Goal: Complete application form: Complete application form

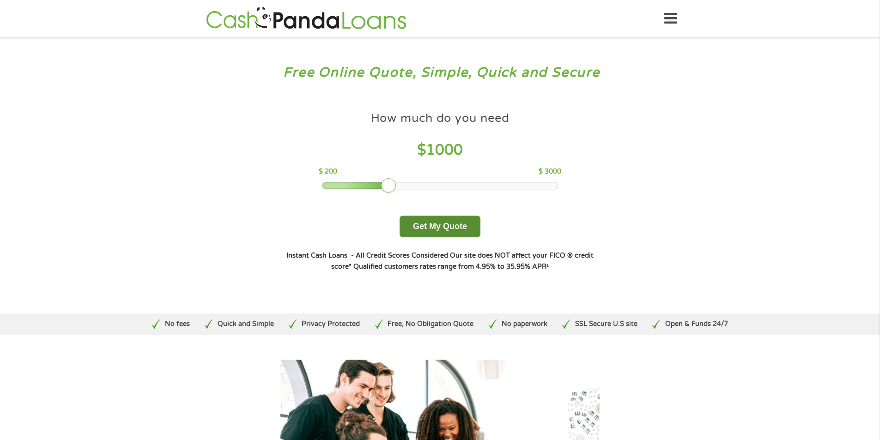
click at [438, 234] on button "Get My Quote" at bounding box center [440, 227] width 81 height 22
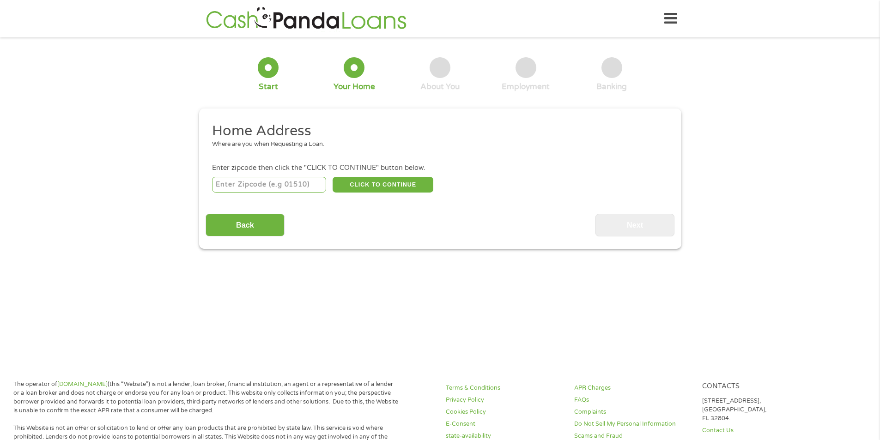
click at [295, 183] on input "number" at bounding box center [269, 185] width 114 height 16
type input "91326"
click at [386, 184] on button "CLICK TO CONTINUE" at bounding box center [383, 185] width 101 height 16
type input "91326"
type input "[PERSON_NAME][GEOGRAPHIC_DATA]"
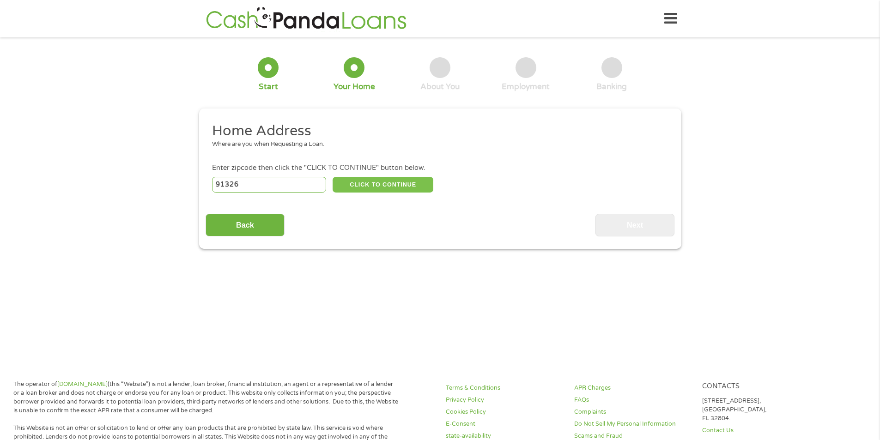
select select "[US_STATE]"
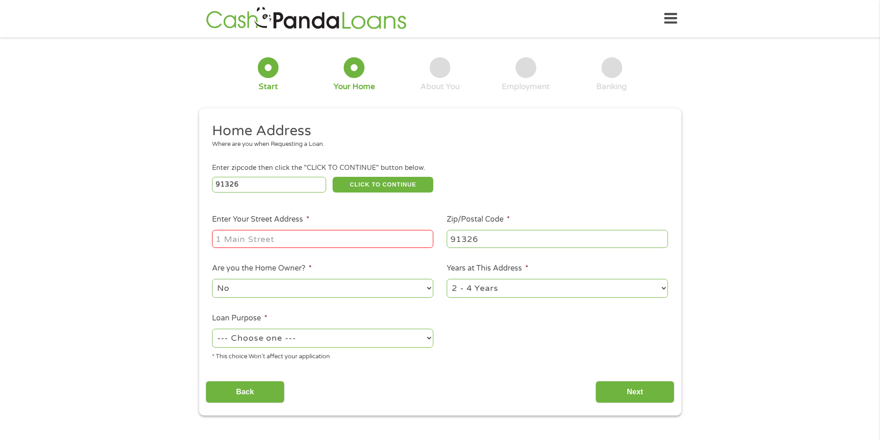
click at [265, 234] on input "Enter Your Street Address *" at bounding box center [322, 239] width 221 height 18
type input "123 asdas"
click at [286, 339] on select "--- Choose one --- Pay Bills Debt Consolidation Home Improvement Major Purchase…" at bounding box center [322, 338] width 221 height 19
select select "paybills"
click at [212, 329] on select "--- Choose one --- Pay Bills Debt Consolidation Home Improvement Major Purchase…" at bounding box center [322, 338] width 221 height 19
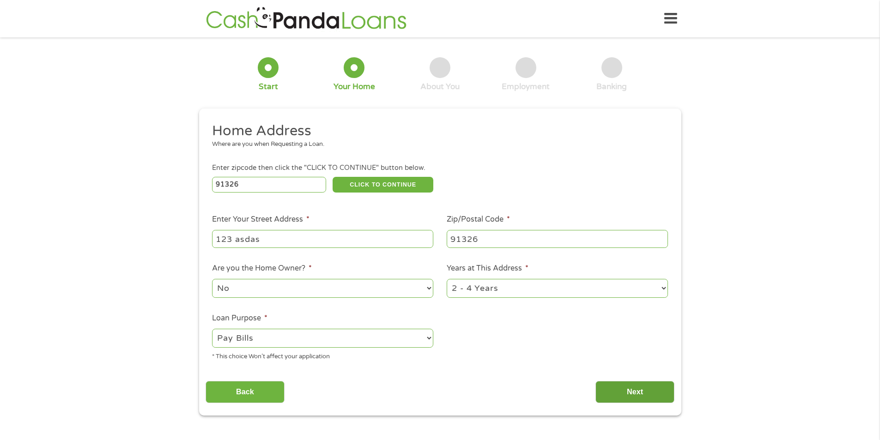
click at [636, 396] on input "Next" at bounding box center [635, 392] width 79 height 23
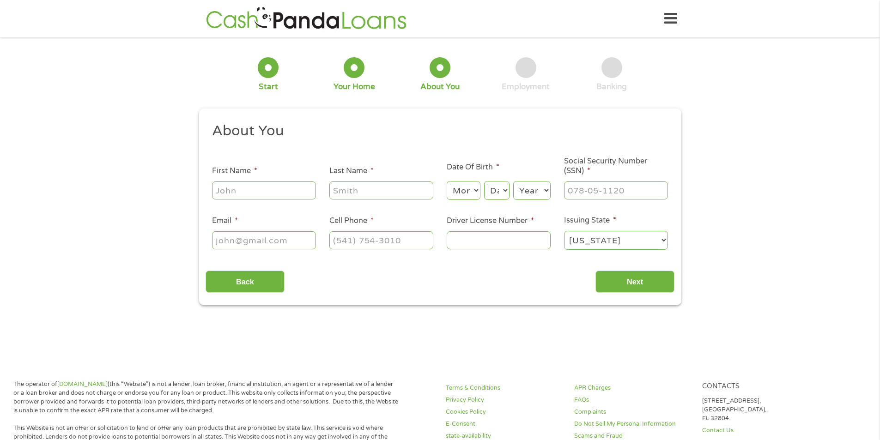
click at [249, 178] on li "First Name *" at bounding box center [264, 183] width 117 height 36
click at [254, 185] on input "First Name *" at bounding box center [264, 191] width 104 height 18
type input "[PERSON_NAME]"
type input "doe"
select select "6"
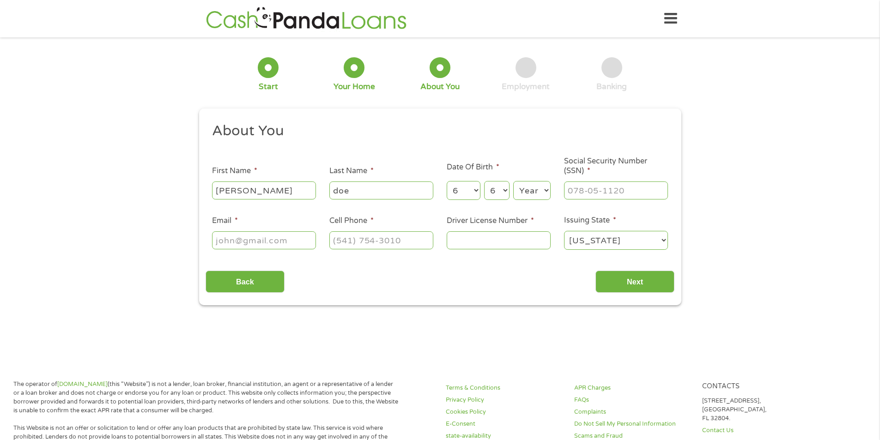
select select "9"
select select "1987"
type input "465-46-5465"
type input "[EMAIL_ADDRESS][DOMAIN_NAME]"
type input "[PHONE_NUMBER]"
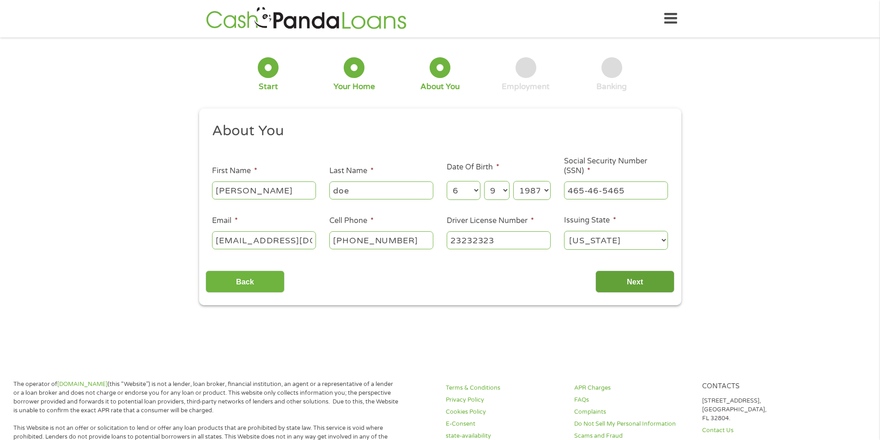
type input "23232323"
click at [649, 274] on input "Next" at bounding box center [635, 282] width 79 height 23
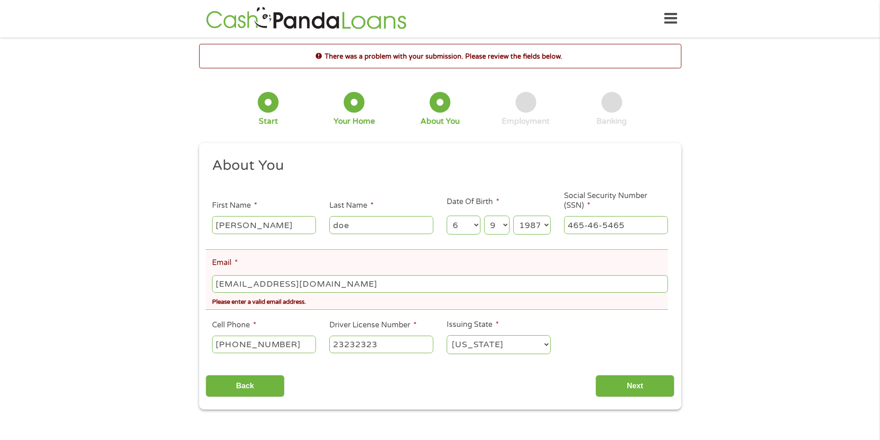
drag, startPoint x: 238, startPoint y: 280, endPoint x: 155, endPoint y: 267, distance: 84.7
click at [155, 267] on div "There was a problem with your submission. Please review the fields below. 1 Sta…" at bounding box center [440, 227] width 880 height 366
click at [633, 377] on input "Next" at bounding box center [635, 386] width 79 height 23
click at [639, 389] on input "Next" at bounding box center [635, 386] width 79 height 23
drag, startPoint x: 247, startPoint y: 286, endPoint x: 273, endPoint y: 284, distance: 25.5
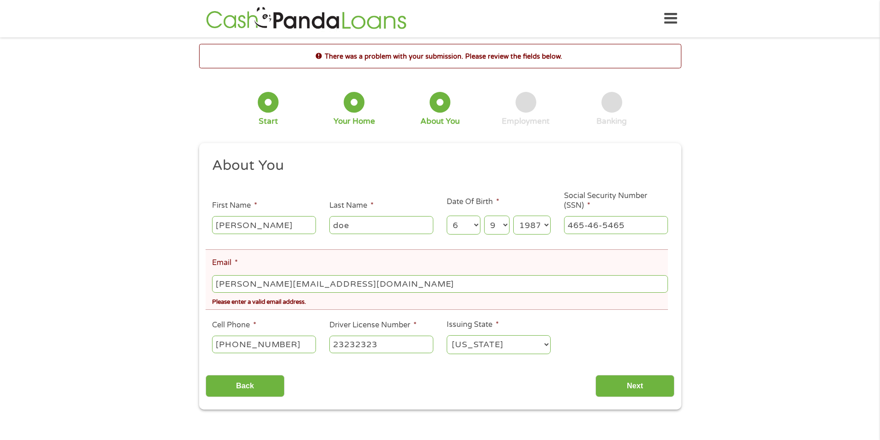
click at [273, 284] on input "[PERSON_NAME][EMAIL_ADDRESS][DOMAIN_NAME]" at bounding box center [440, 284] width 456 height 18
click at [634, 386] on input "Next" at bounding box center [635, 386] width 79 height 23
click at [240, 283] on input "[PERSON_NAME][EMAIL_ADDRESS][DOMAIN_NAME]" at bounding box center [440, 284] width 456 height 18
type input "[EMAIL_ADDRESS][DOMAIN_NAME]"
click at [655, 395] on input "Next" at bounding box center [635, 386] width 79 height 23
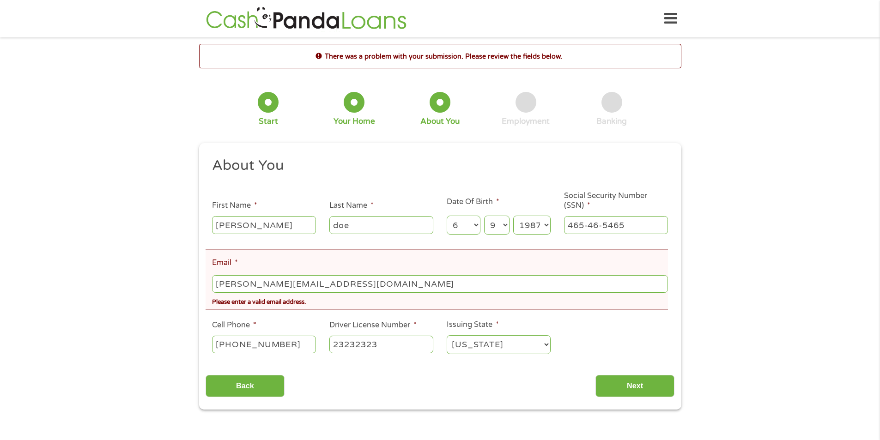
drag, startPoint x: 272, startPoint y: 286, endPoint x: 213, endPoint y: 284, distance: 58.2
click at [213, 284] on input "[PERSON_NAME][EMAIL_ADDRESS][DOMAIN_NAME]" at bounding box center [440, 284] width 456 height 18
type input "[EMAIL_ADDRESS][DOMAIN_NAME]"
click at [632, 388] on input "Next" at bounding box center [635, 386] width 79 height 23
click at [402, 224] on input "doe" at bounding box center [381, 225] width 104 height 18
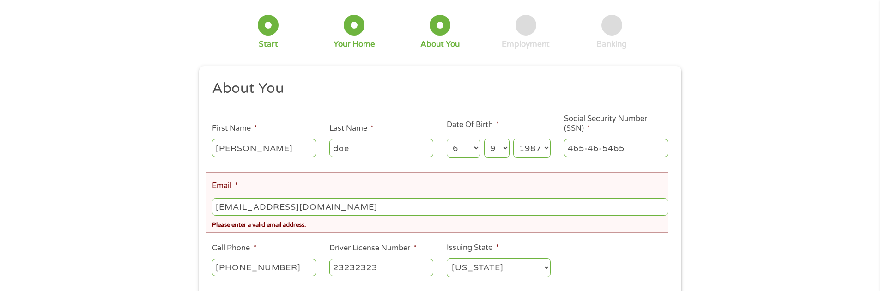
scroll to position [185, 0]
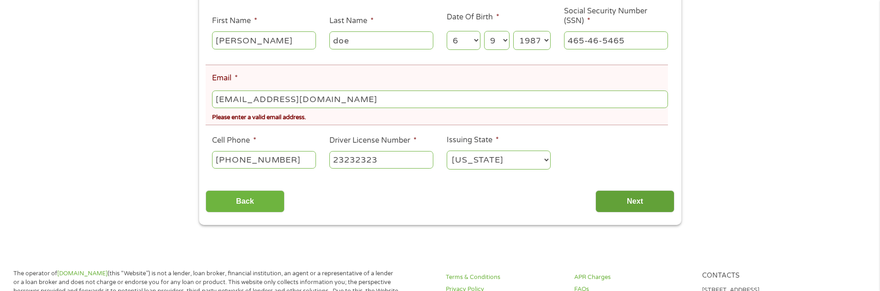
click at [631, 203] on input "Next" at bounding box center [635, 201] width 79 height 23
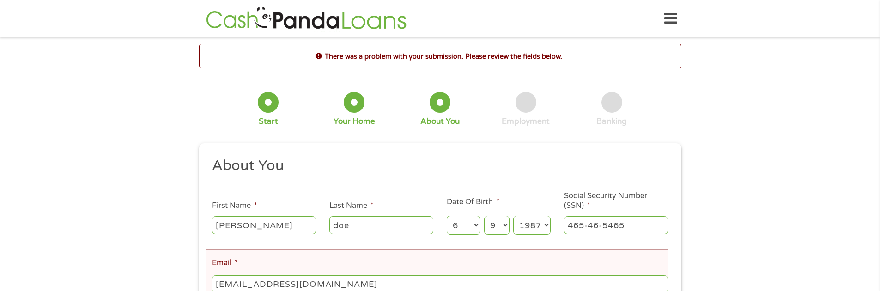
scroll to position [108, 0]
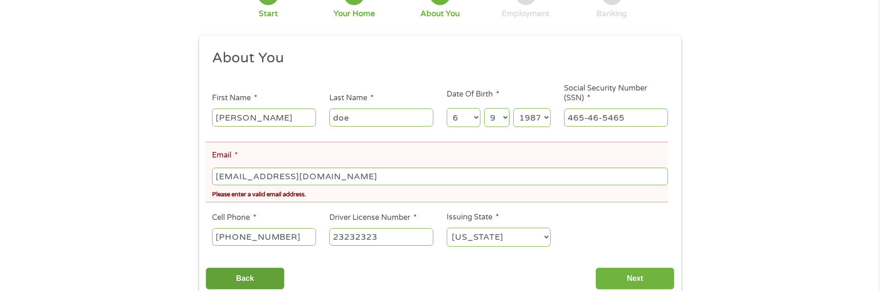
click at [249, 274] on input "Back" at bounding box center [245, 279] width 79 height 23
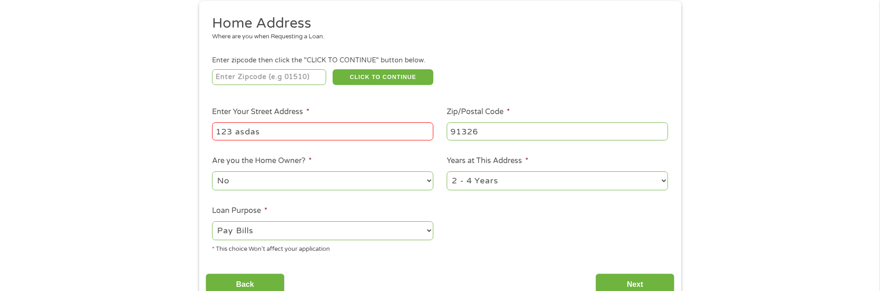
click at [253, 134] on input "123 asdas" at bounding box center [322, 131] width 221 height 18
type input "[STREET_ADDRESS]"
click at [621, 283] on input "Next" at bounding box center [635, 285] width 79 height 23
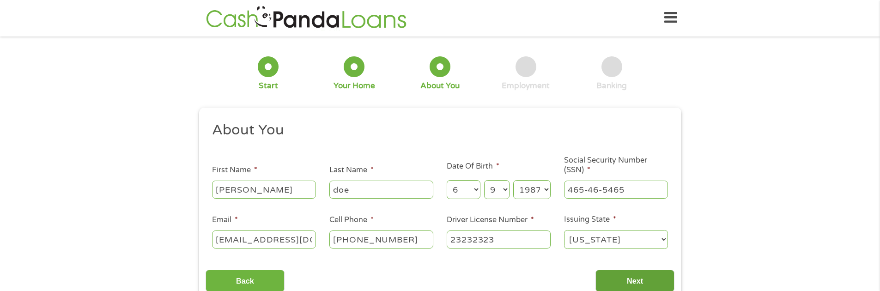
scroll to position [0, 0]
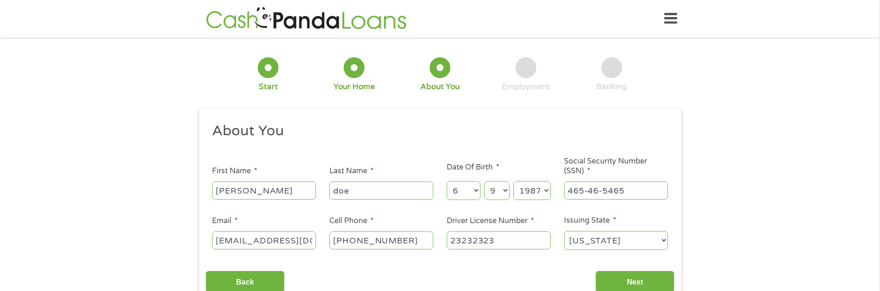
drag, startPoint x: 261, startPoint y: 240, endPoint x: 185, endPoint y: 237, distance: 75.8
click at [185, 237] on div "1 Start 2 Your Home 3 About You 4 Employment 5 Banking 6 This field is hidden w…" at bounding box center [440, 175] width 880 height 262
click at [653, 282] on input "Next" at bounding box center [635, 282] width 79 height 23
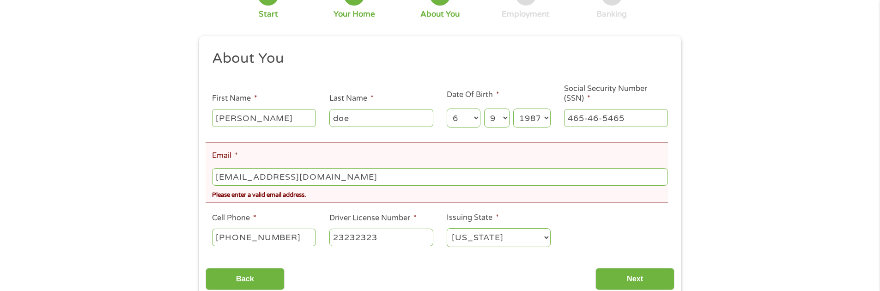
scroll to position [108, 0]
drag, startPoint x: 261, startPoint y: 178, endPoint x: 170, endPoint y: 177, distance: 90.6
click at [170, 177] on div "There was a problem with your submission. Please review the fields below. 1 Sta…" at bounding box center [440, 119] width 880 height 366
type input "[EMAIL_ADDRESS][DOMAIN_NAME]"
click at [619, 275] on input "Next" at bounding box center [635, 279] width 79 height 23
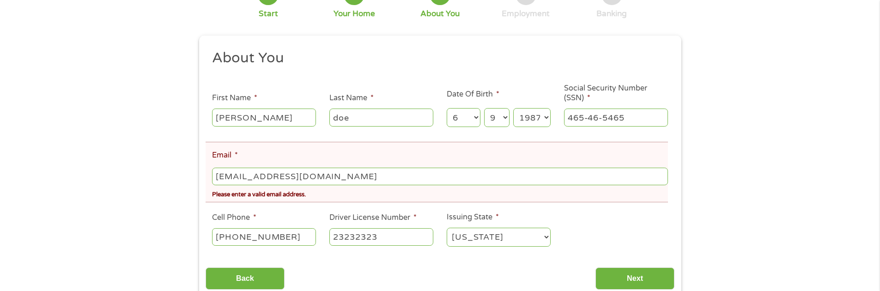
click at [327, 181] on input "[EMAIL_ADDRESS][DOMAIN_NAME]" at bounding box center [440, 177] width 456 height 18
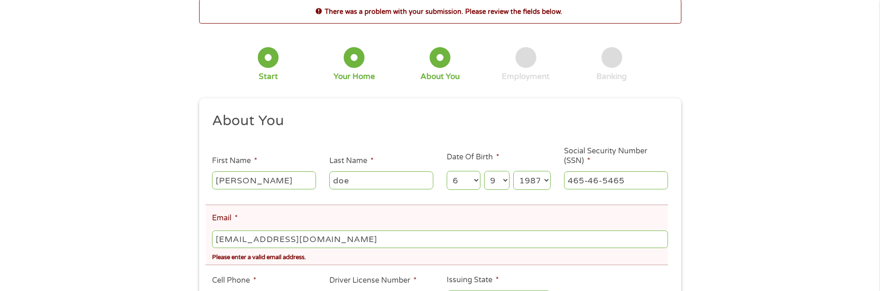
scroll to position [139, 0]
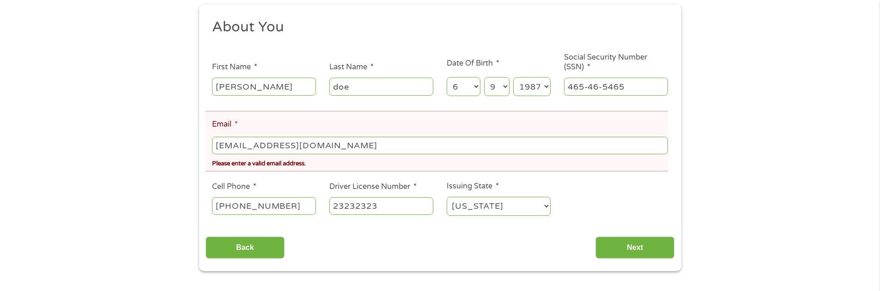
click at [321, 145] on input "[EMAIL_ADDRESS][DOMAIN_NAME]" at bounding box center [440, 146] width 456 height 18
click at [310, 141] on input "[EMAIL_ADDRESS][DOMAIN_NAME]" at bounding box center [440, 146] width 456 height 18
drag, startPoint x: 258, startPoint y: 142, endPoint x: 146, endPoint y: 136, distance: 111.5
click at [146, 137] on div "There was a problem with your submission. Please review the fields below. 1 Sta…" at bounding box center [440, 88] width 880 height 366
paste input "email"
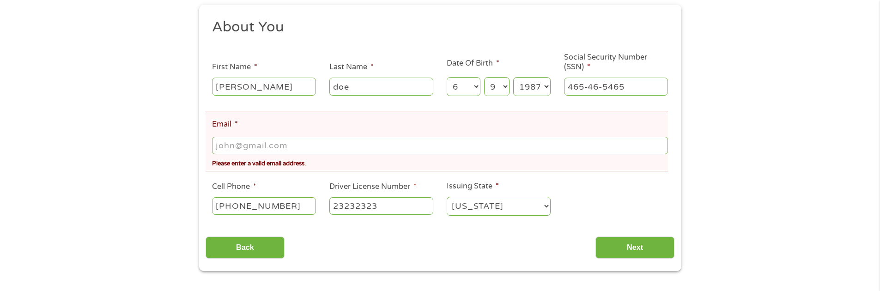
click at [271, 148] on input "Email *" at bounding box center [440, 146] width 456 height 18
click at [298, 180] on ul "About You This field is hidden when viewing the form Title * --- Choose one ---…" at bounding box center [440, 121] width 469 height 206
click at [263, 240] on input "Back" at bounding box center [245, 248] width 79 height 23
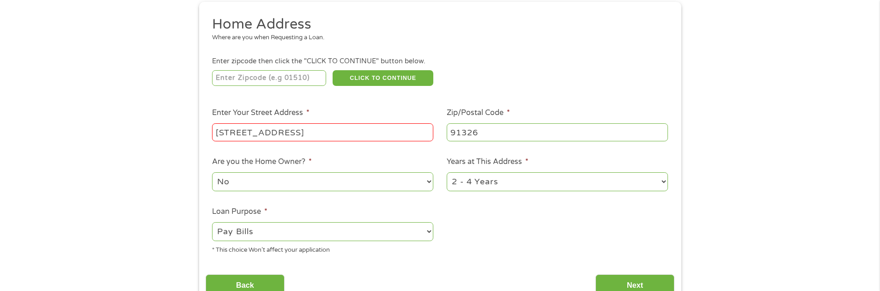
scroll to position [108, 0]
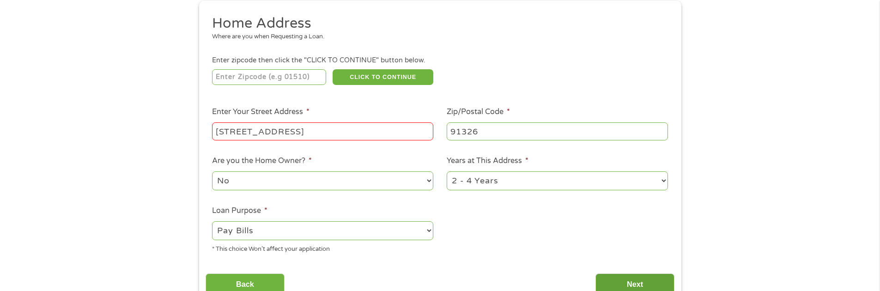
click at [627, 281] on input "Next" at bounding box center [635, 285] width 79 height 23
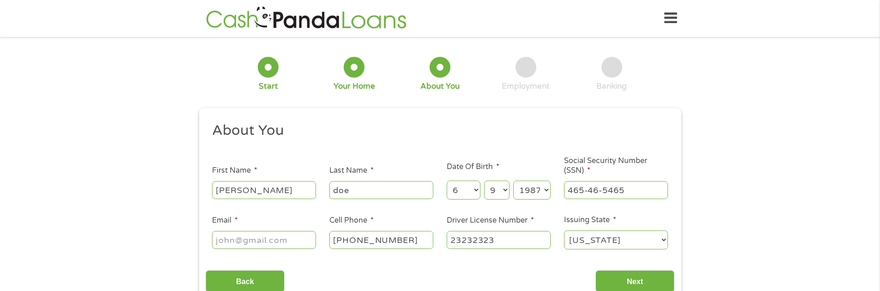
scroll to position [0, 0]
click at [298, 242] on input "Email *" at bounding box center [264, 240] width 104 height 18
type input "[EMAIL_ADDRESS][DOMAIN_NAME]"
click at [629, 286] on input "Next" at bounding box center [635, 282] width 79 height 23
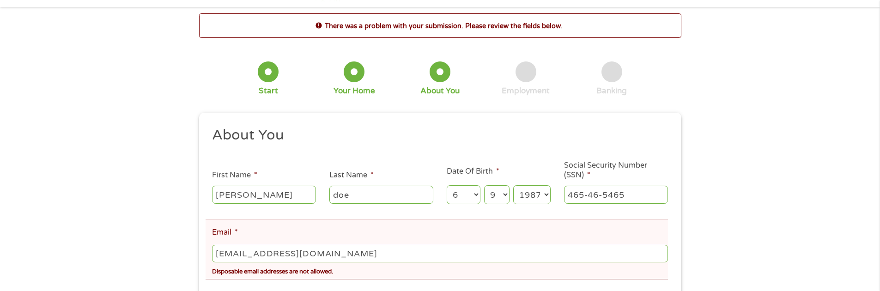
scroll to position [108, 0]
